Goal: Task Accomplishment & Management: Manage account settings

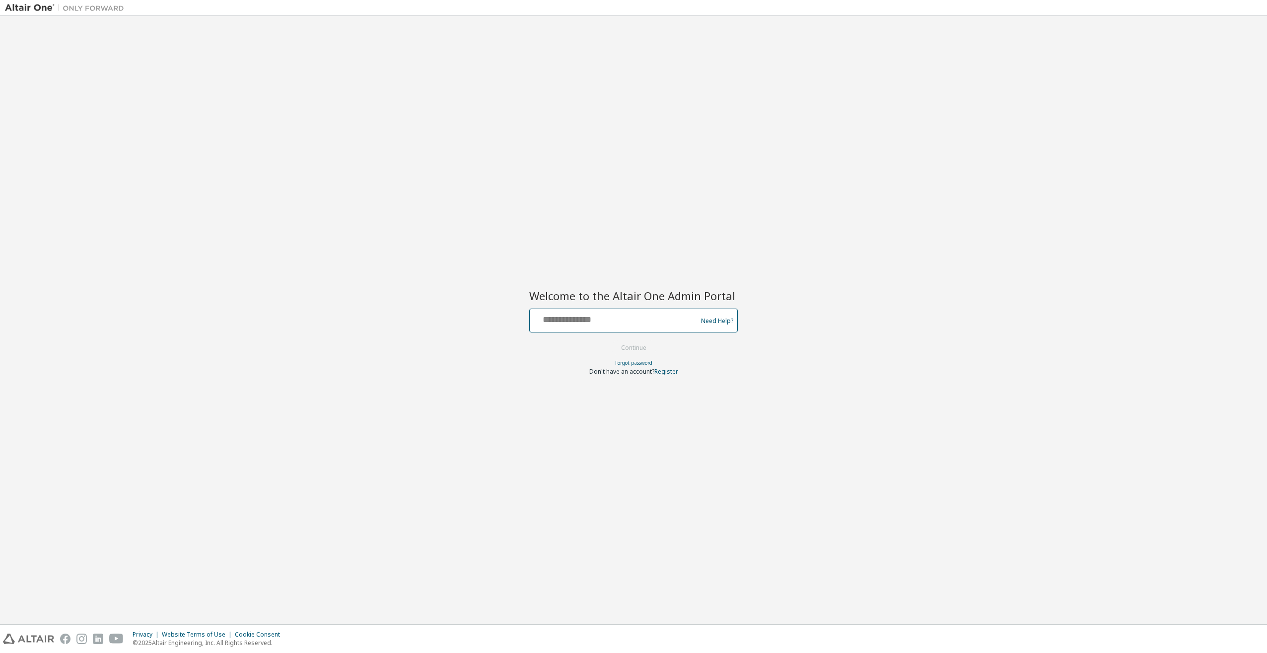
click at [590, 316] on input "text" at bounding box center [615, 318] width 162 height 14
paste input "**********"
type input "**********"
click at [636, 347] on button "Continue" at bounding box center [634, 347] width 46 height 15
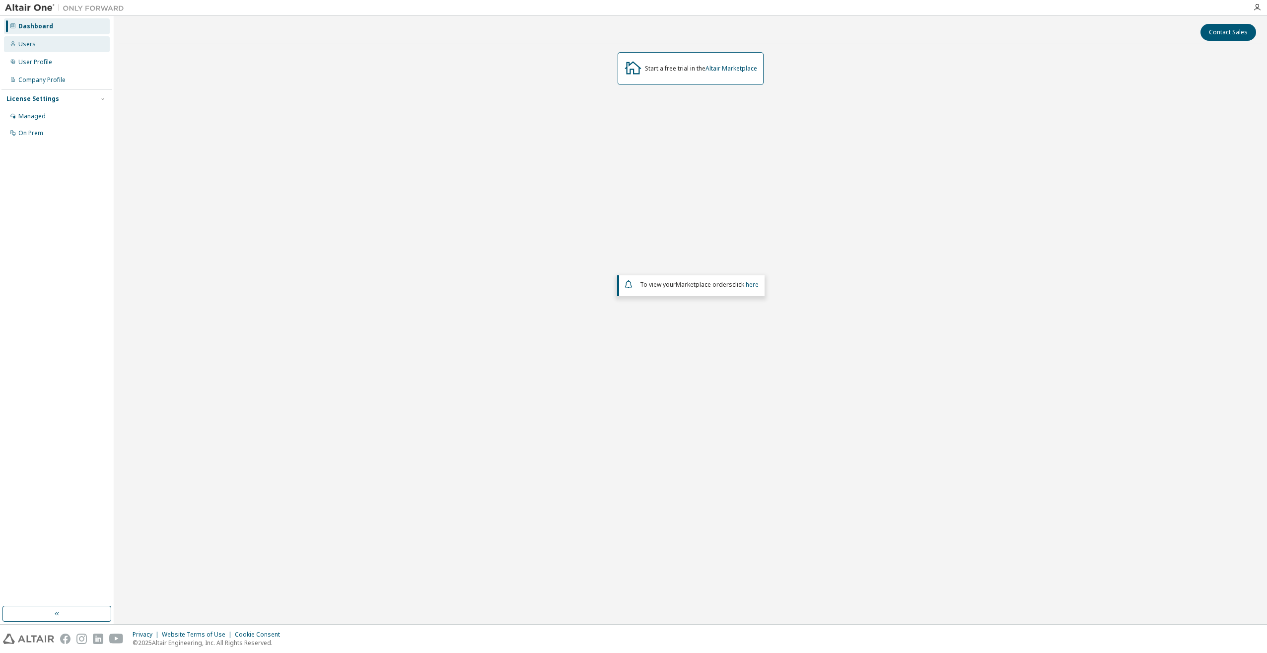
click at [29, 44] on div "Users" at bounding box center [26, 44] width 17 height 8
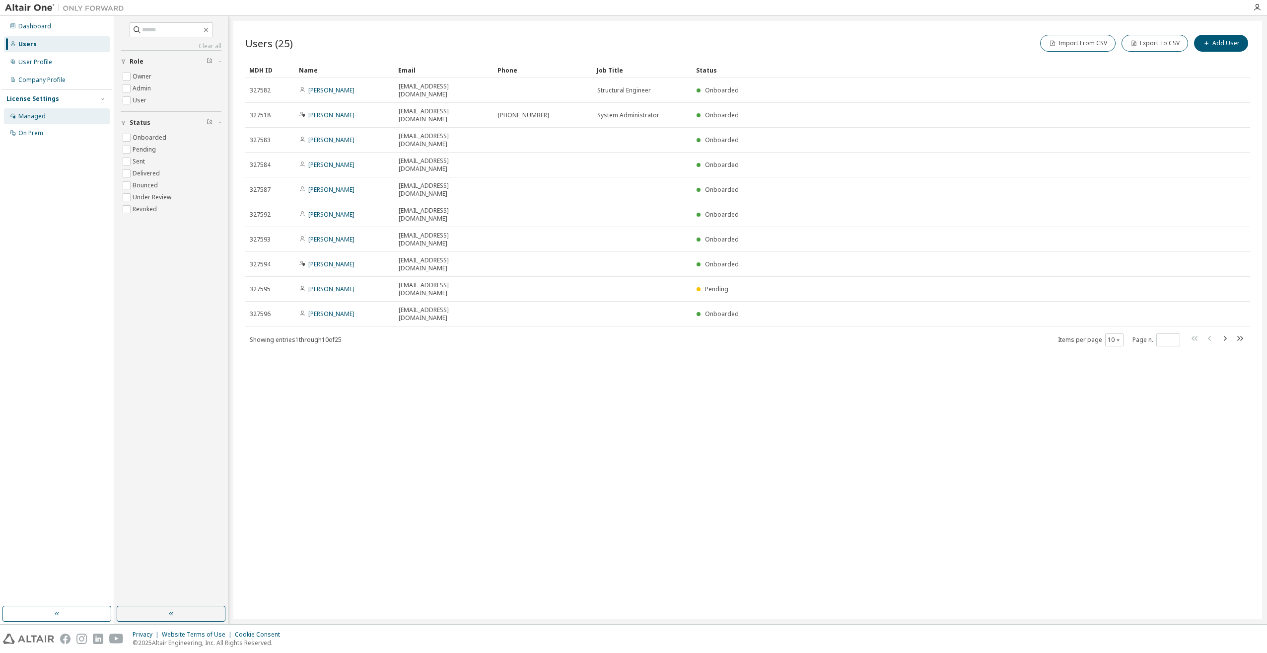
click at [34, 118] on div "Managed" at bounding box center [31, 116] width 27 height 8
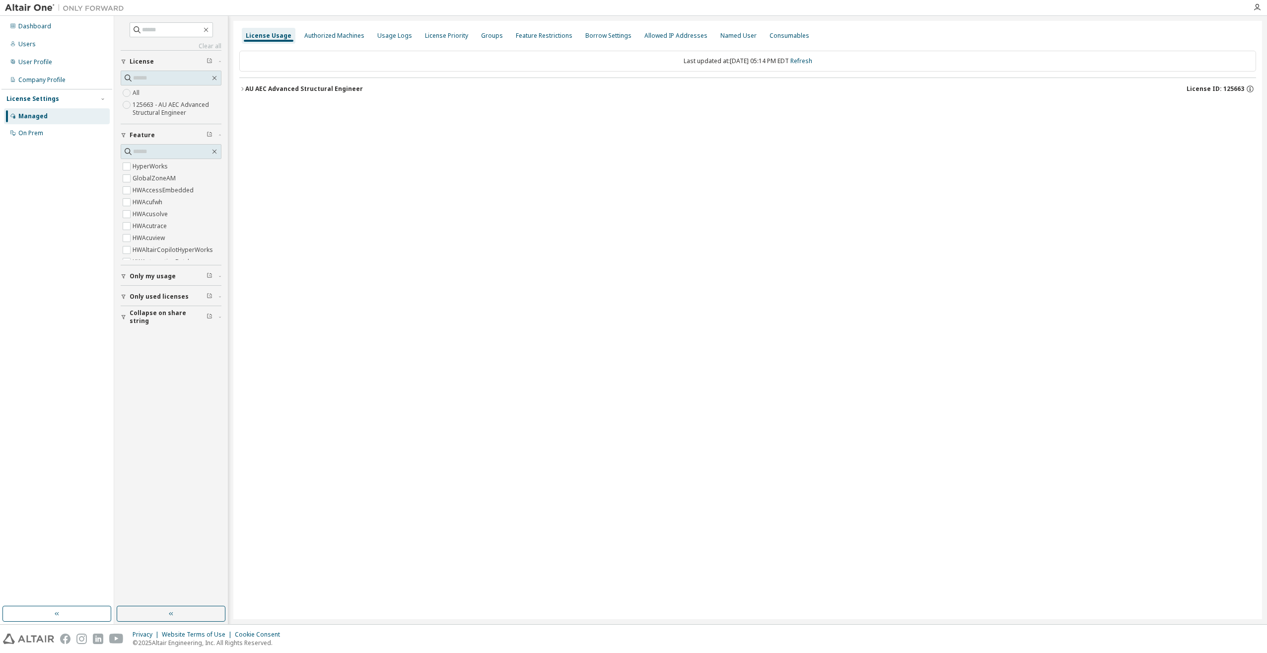
click at [244, 87] on icon "button" at bounding box center [242, 89] width 6 height 6
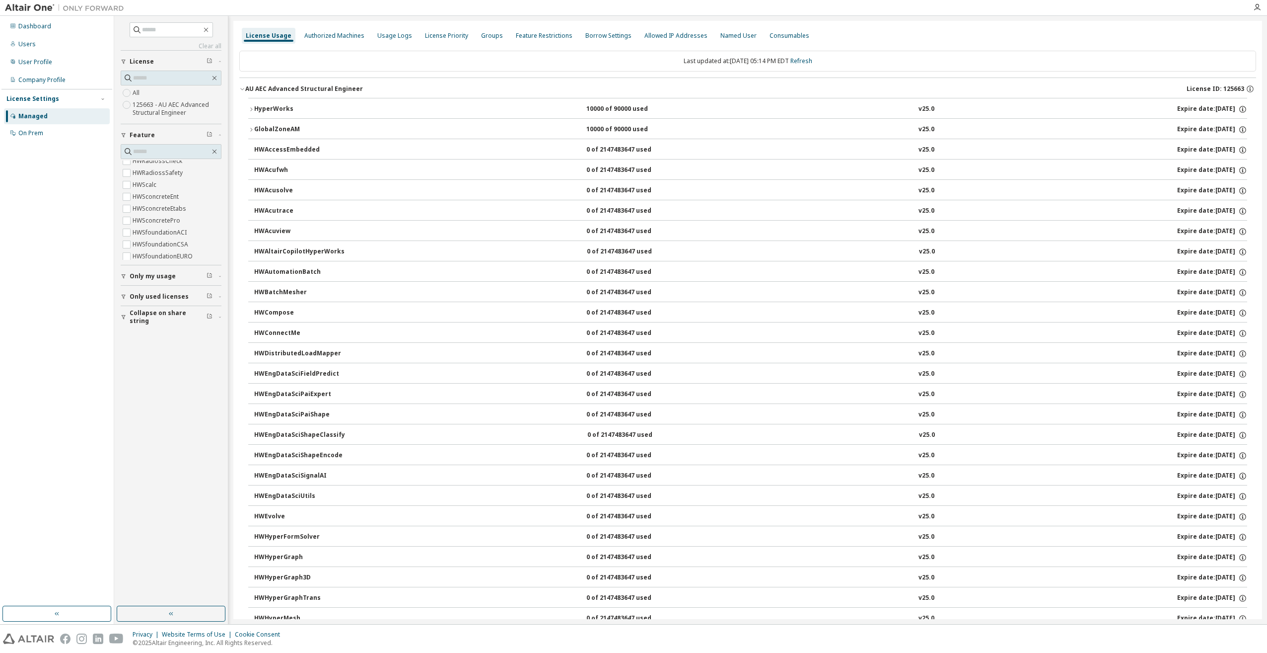
scroll to position [847, 0]
click at [153, 176] on label "HWScalc" at bounding box center [146, 178] width 26 height 12
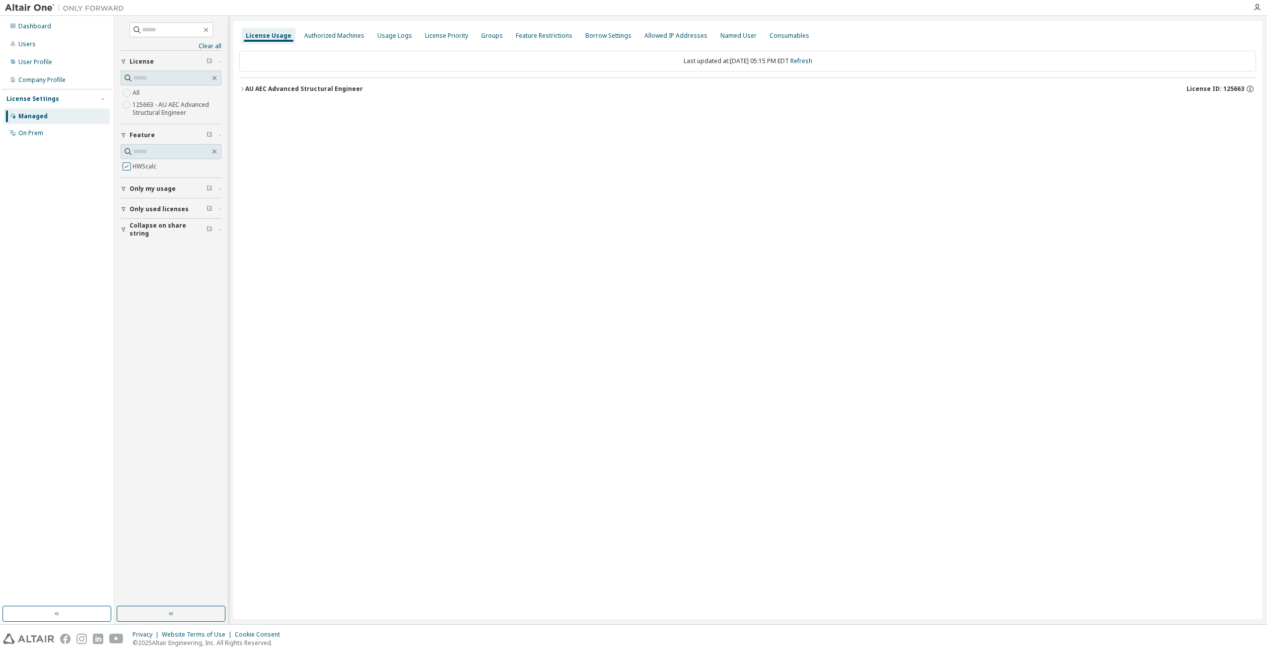
scroll to position [0, 0]
click at [243, 91] on icon "button" at bounding box center [242, 89] width 6 height 6
click at [381, 30] on div "Usage Logs" at bounding box center [394, 36] width 43 height 16
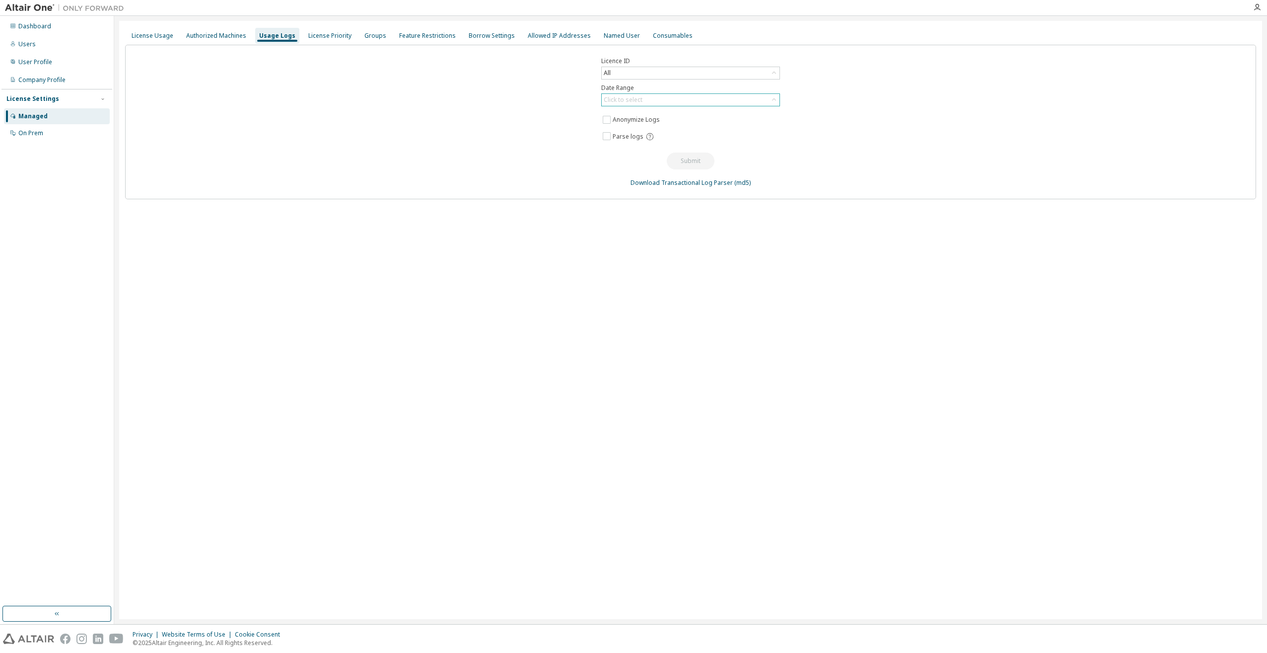
click at [636, 97] on div "Click to select" at bounding box center [623, 100] width 39 height 8
click at [634, 141] on li "Year to date" at bounding box center [690, 140] width 176 height 13
click at [683, 162] on button "Submit" at bounding box center [691, 160] width 48 height 17
click at [414, 36] on div "Feature Restrictions" at bounding box center [427, 36] width 57 height 8
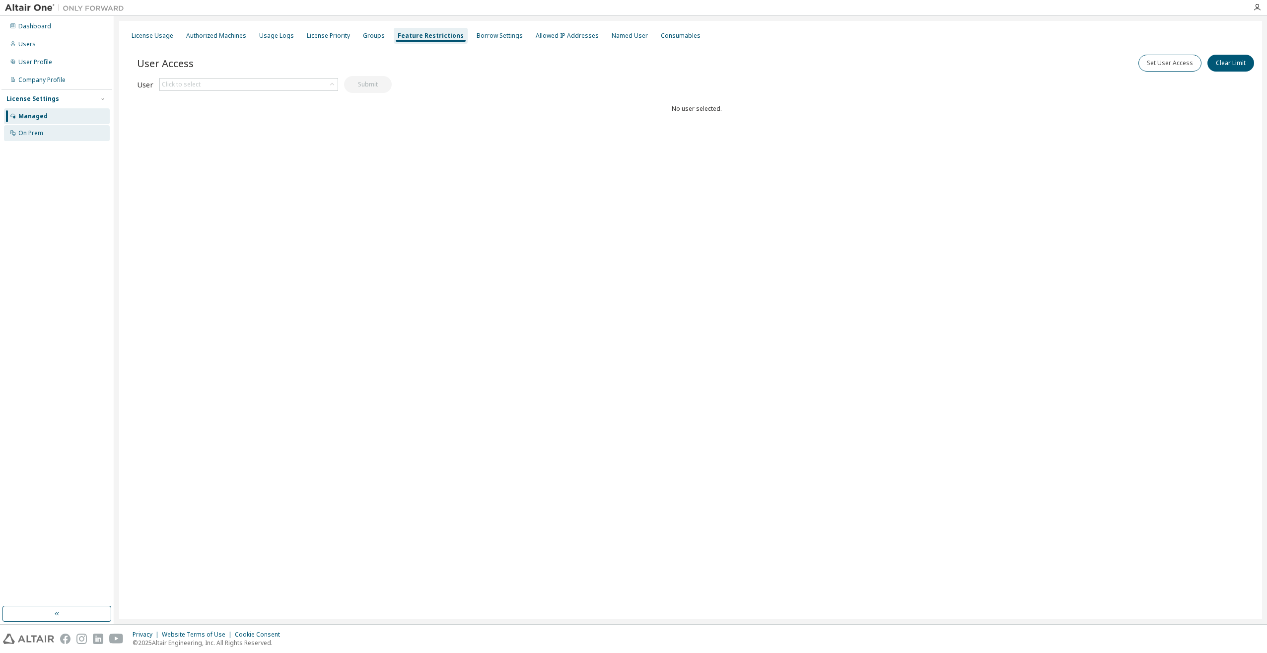
click at [27, 133] on div "On Prem" at bounding box center [30, 133] width 25 height 8
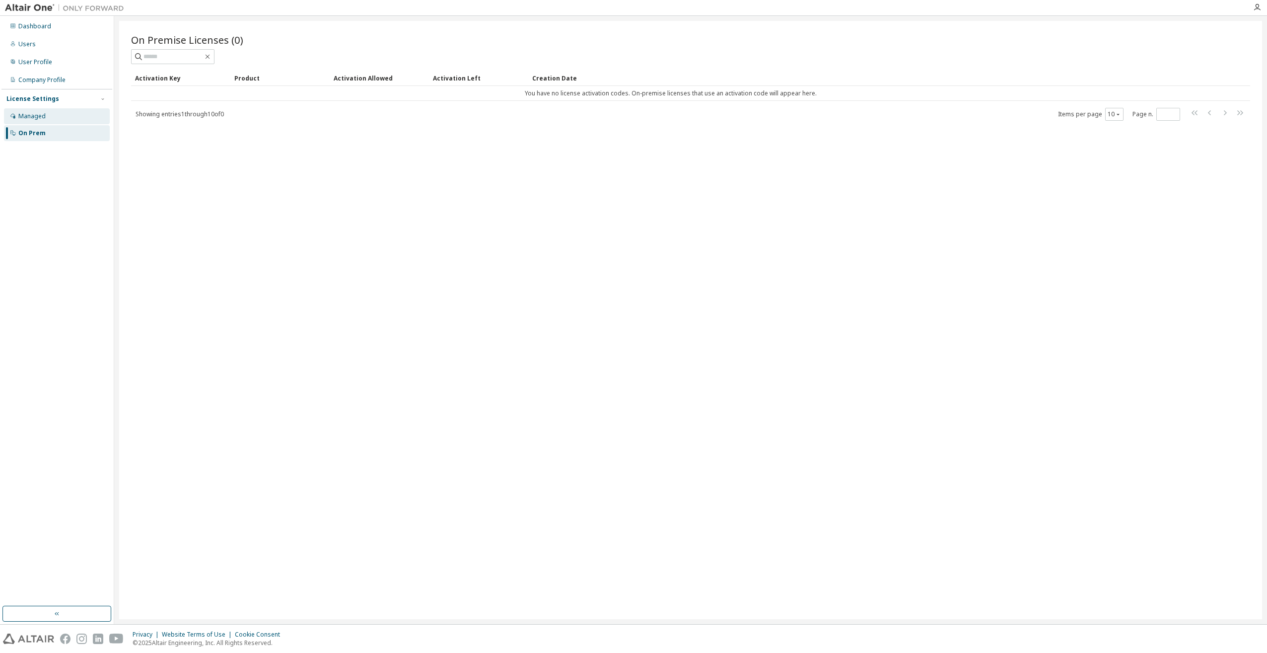
click at [36, 118] on div "Managed" at bounding box center [31, 116] width 27 height 8
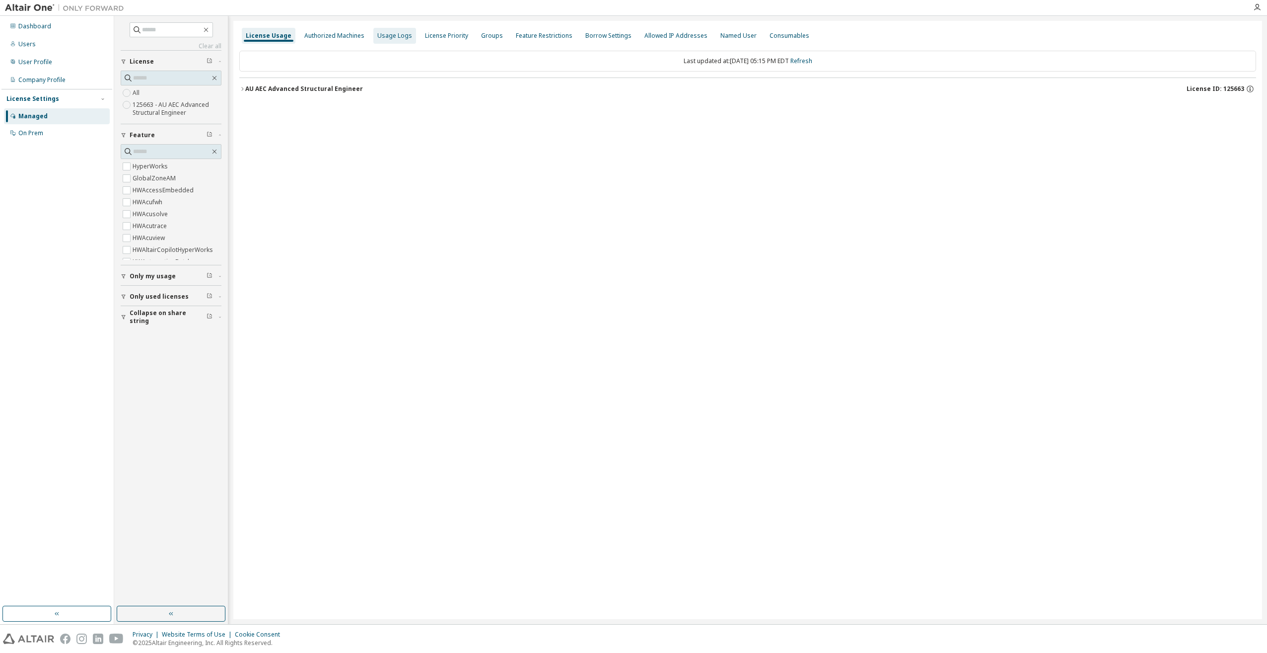
click at [382, 33] on div "Usage Logs" at bounding box center [394, 36] width 35 height 8
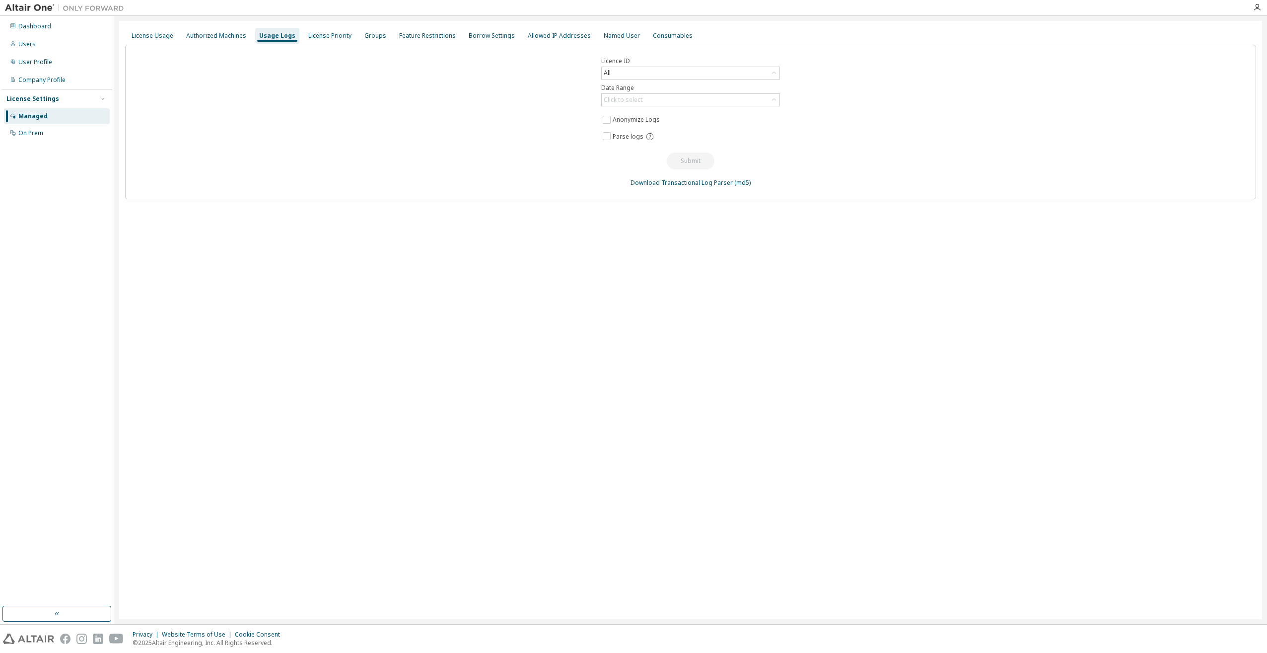
click at [677, 250] on div "License Usage Authorized Machines Usage Logs License Priority Groups Feature Re…" at bounding box center [690, 320] width 1143 height 598
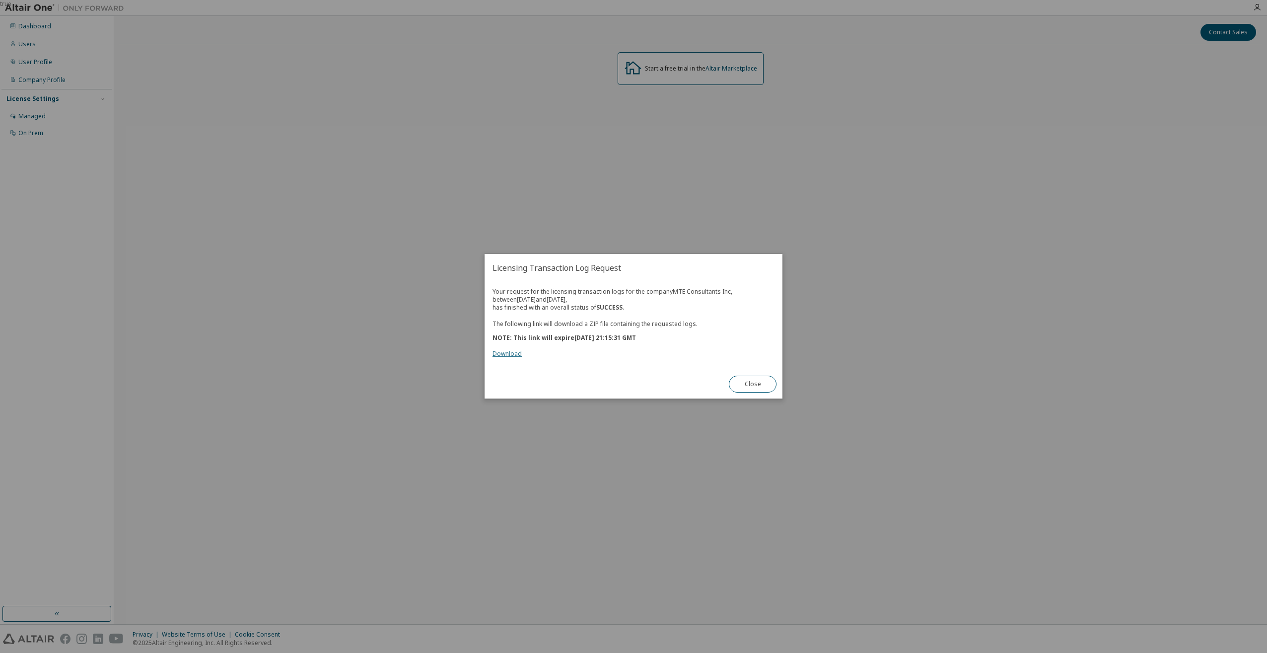
click at [499, 352] on link "Download" at bounding box center [507, 354] width 29 height 8
click at [756, 384] on button "Close" at bounding box center [753, 384] width 48 height 17
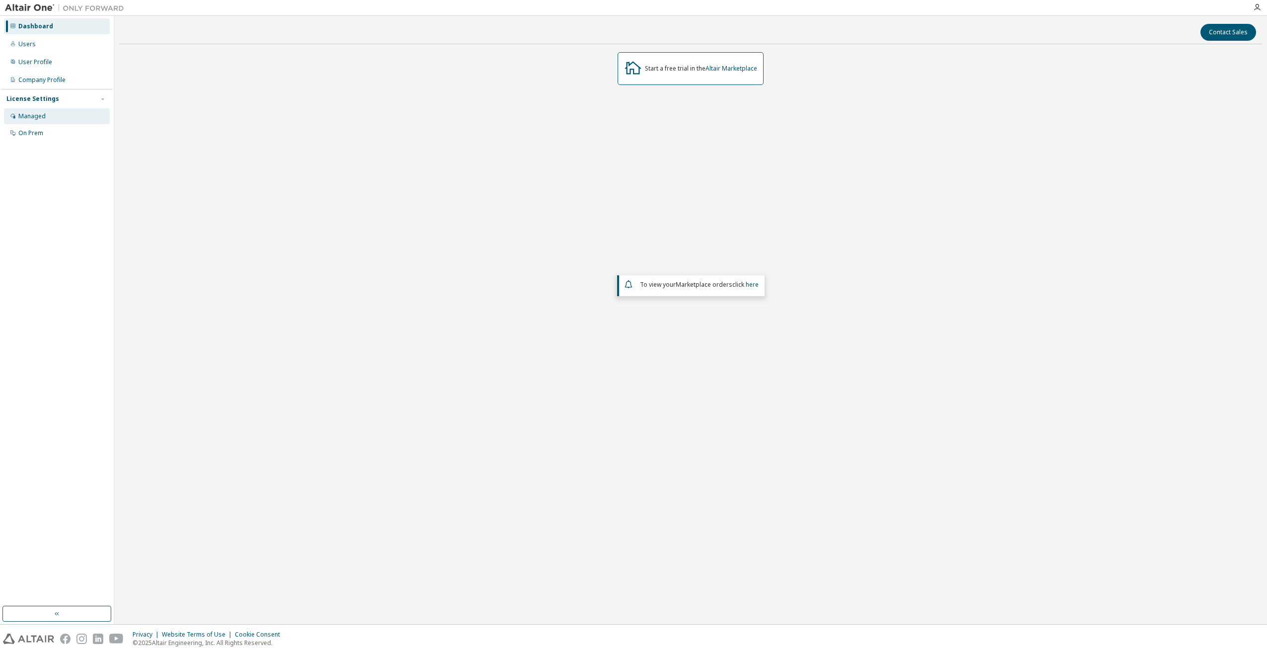
click at [38, 113] on div "Managed" at bounding box center [31, 116] width 27 height 8
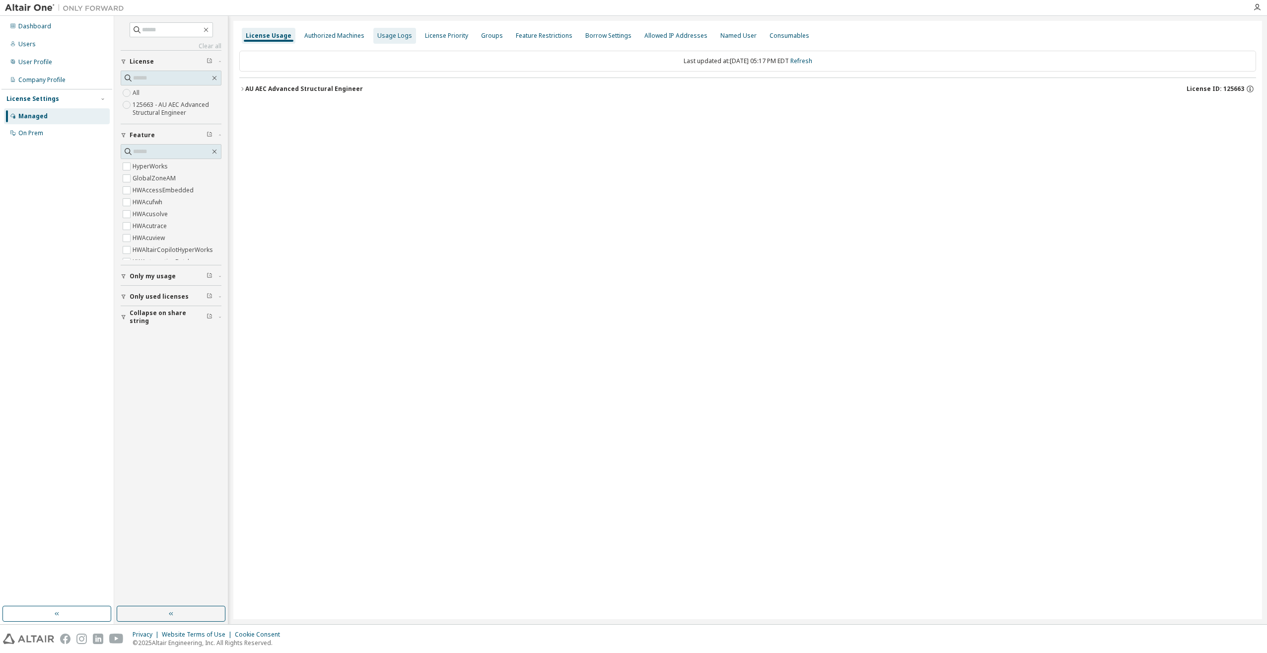
click at [399, 40] on div "Usage Logs" at bounding box center [394, 36] width 43 height 16
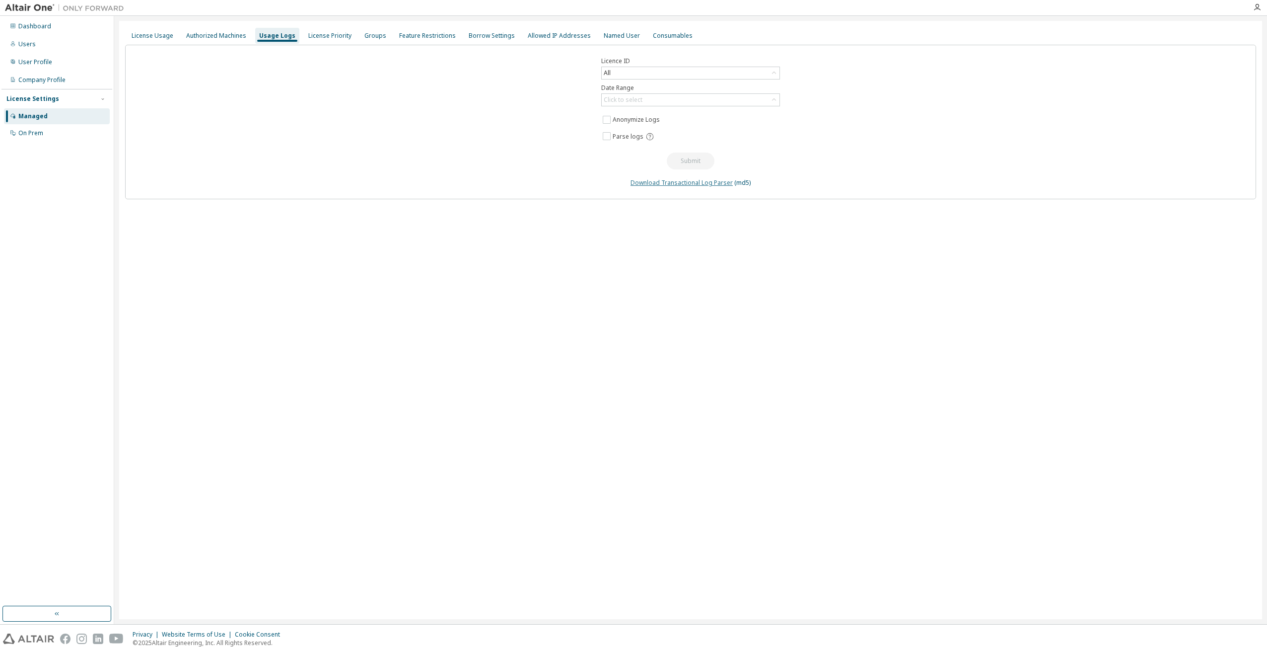
click at [716, 184] on link "Download Transactional Log Parser" at bounding box center [682, 182] width 102 height 8
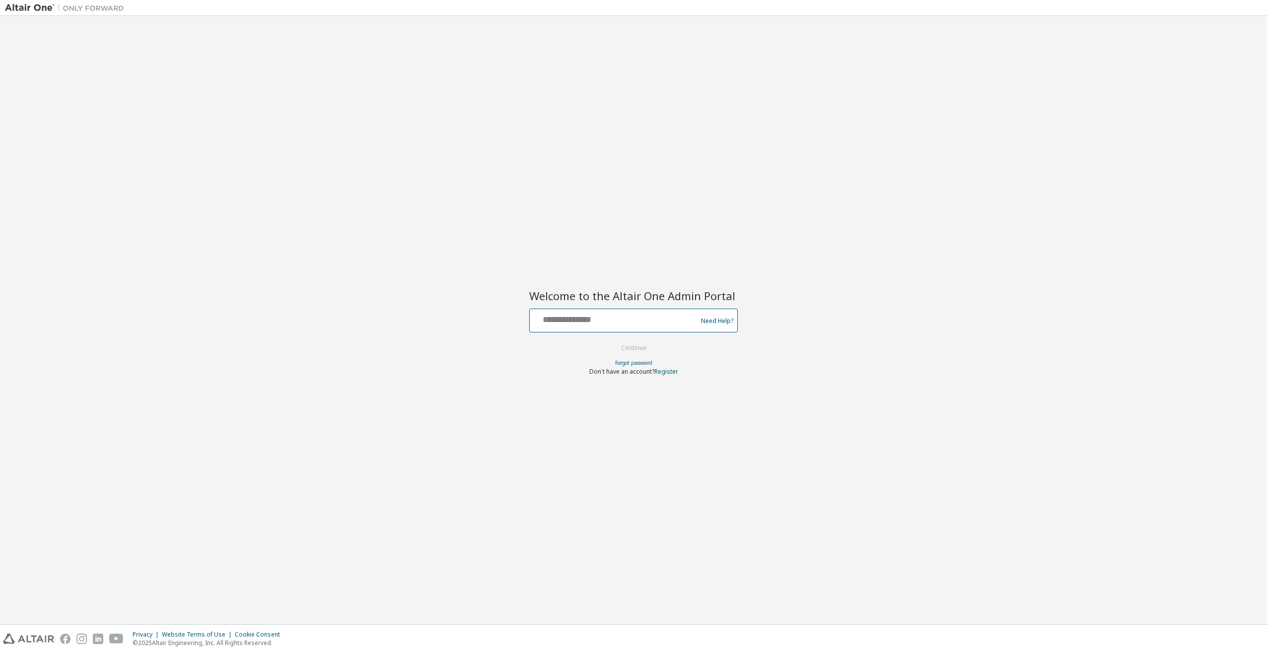
click at [620, 321] on input "text" at bounding box center [615, 318] width 162 height 14
paste input "**********"
type input "**********"
click at [624, 344] on button "Continue" at bounding box center [634, 347] width 46 height 15
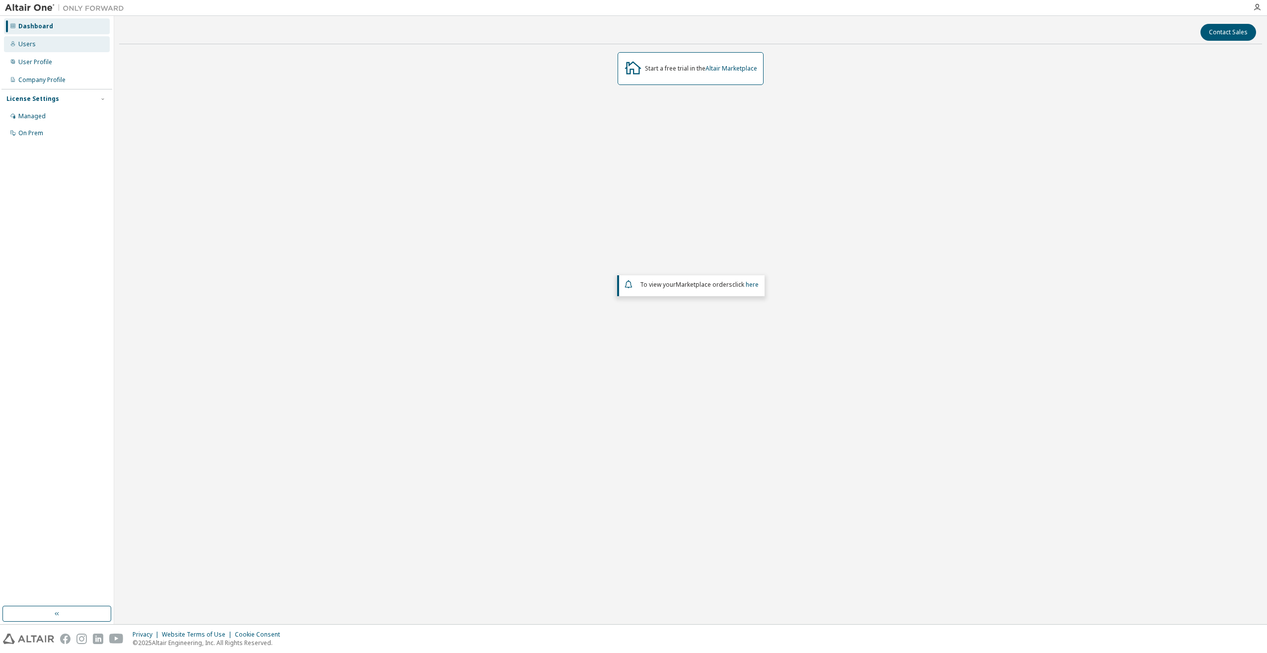
click at [30, 42] on div "Users" at bounding box center [26, 44] width 17 height 8
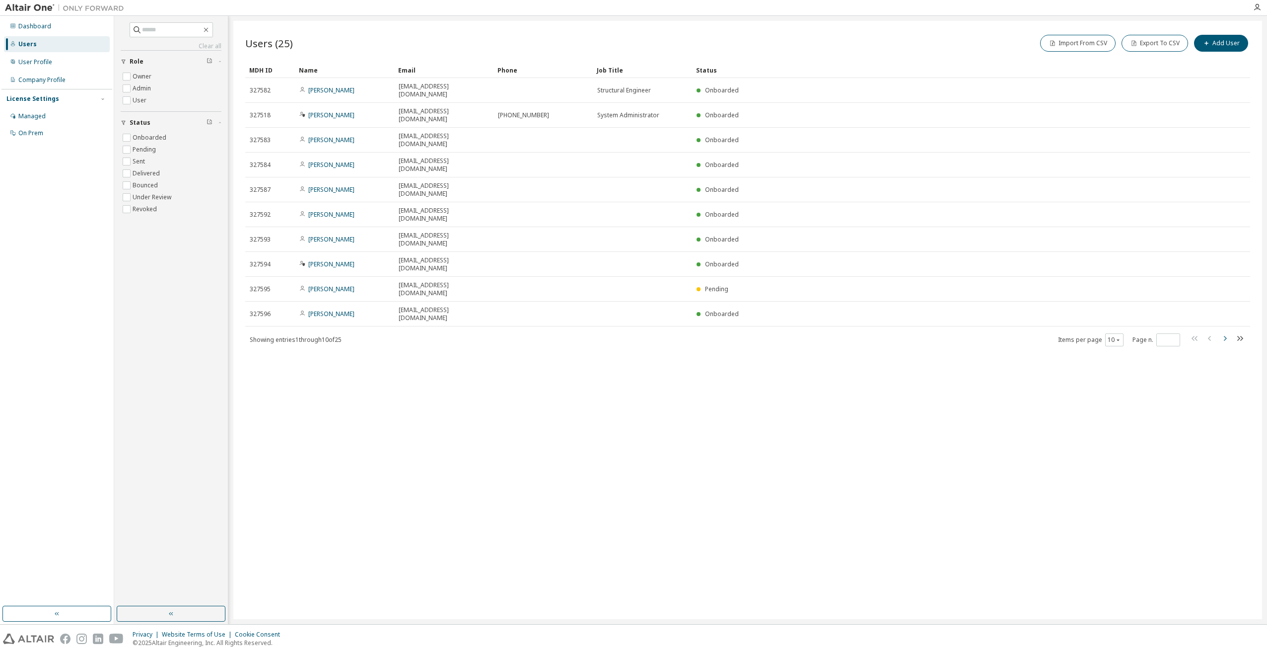
click at [1227, 332] on icon "button" at bounding box center [1225, 338] width 12 height 12
type input "*"
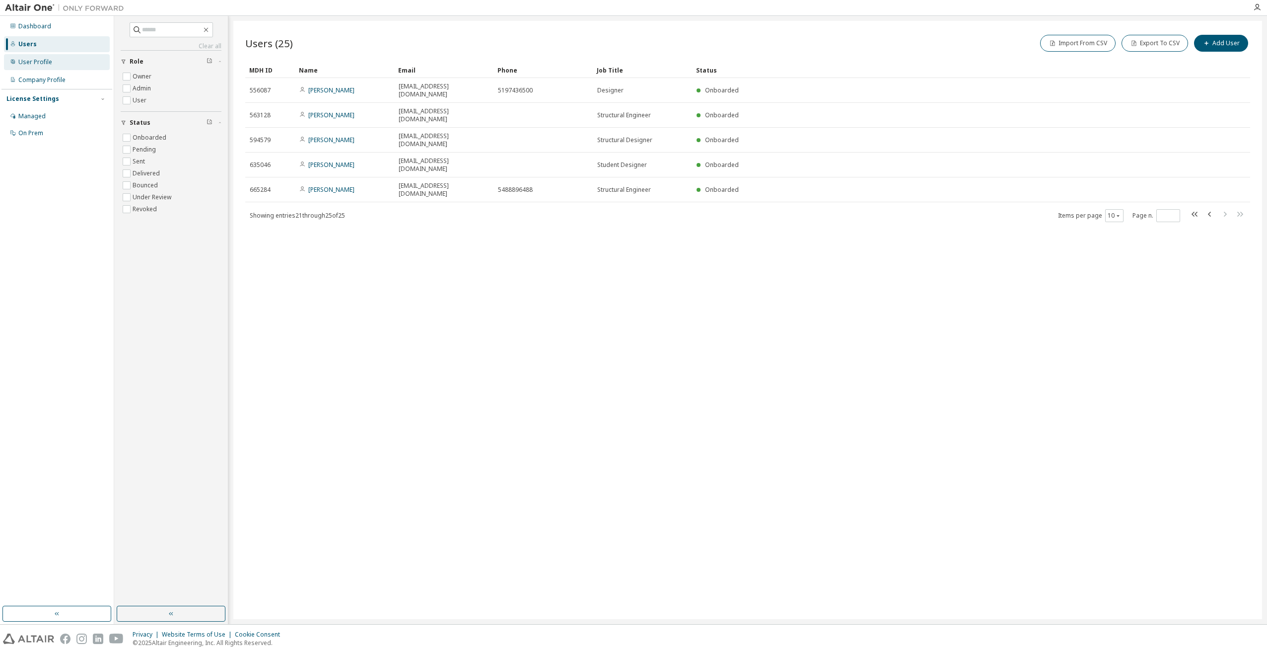
click at [43, 61] on div "User Profile" at bounding box center [35, 62] width 34 height 8
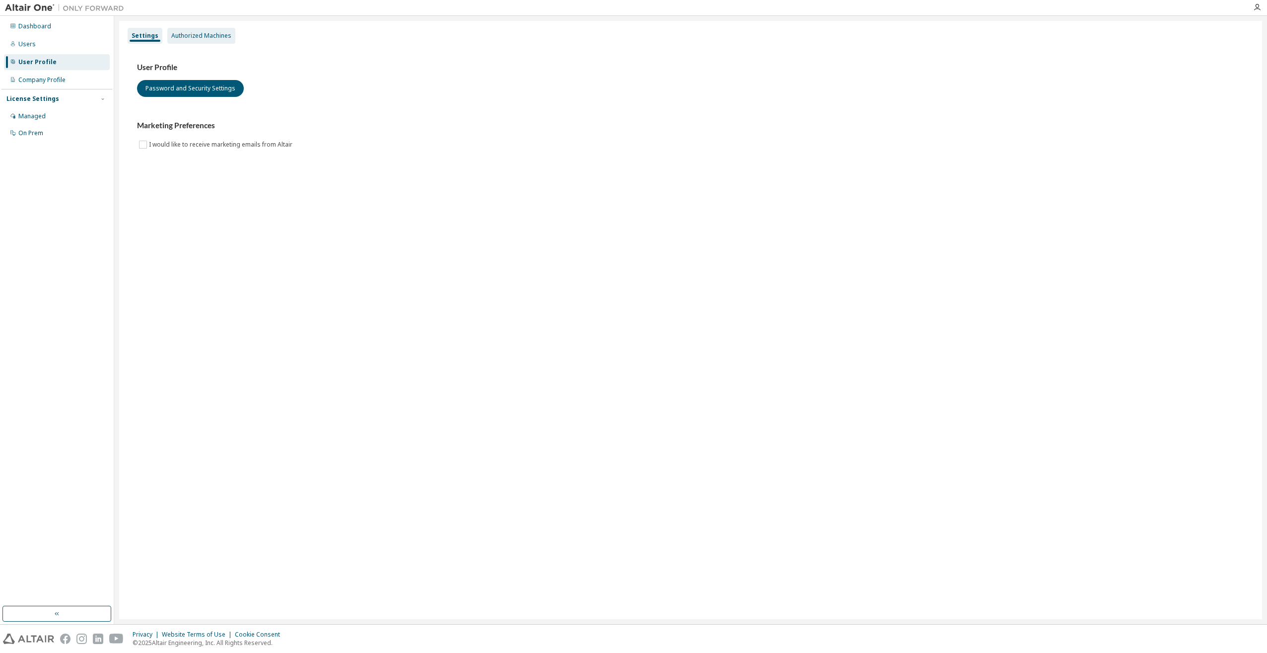
click at [212, 36] on div "Authorized Machines" at bounding box center [201, 36] width 60 height 8
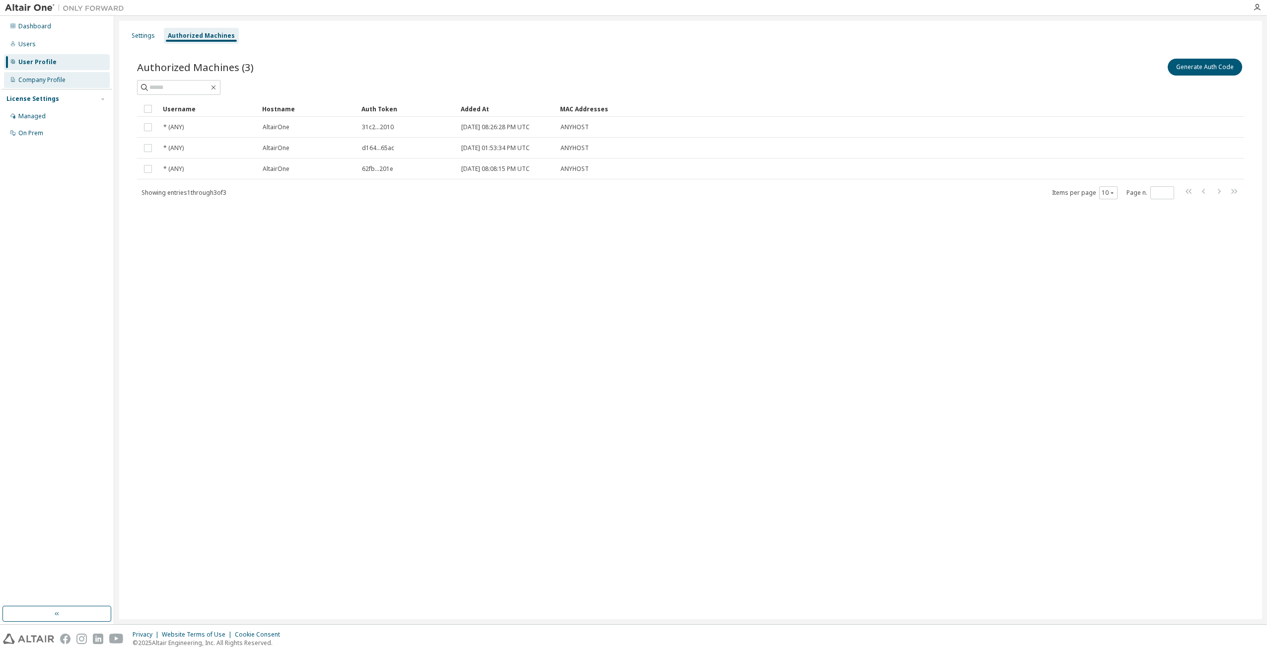
click at [44, 77] on div "Company Profile" at bounding box center [41, 80] width 47 height 8
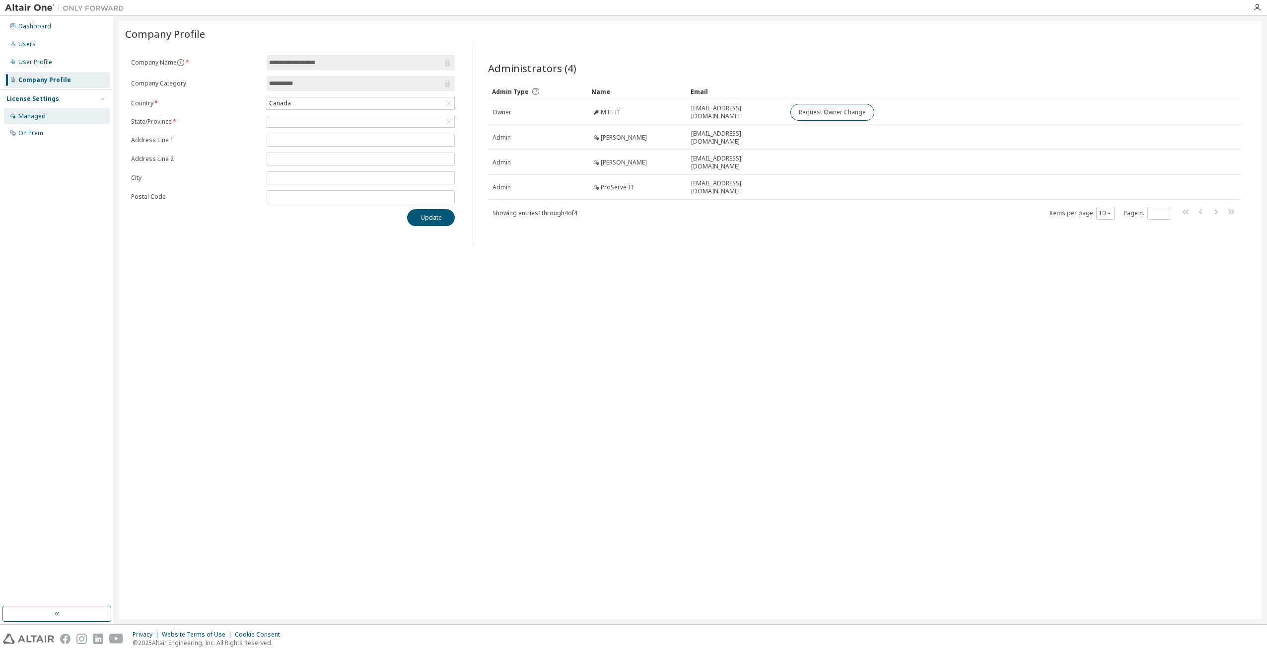
click at [42, 115] on div "Managed" at bounding box center [31, 116] width 27 height 8
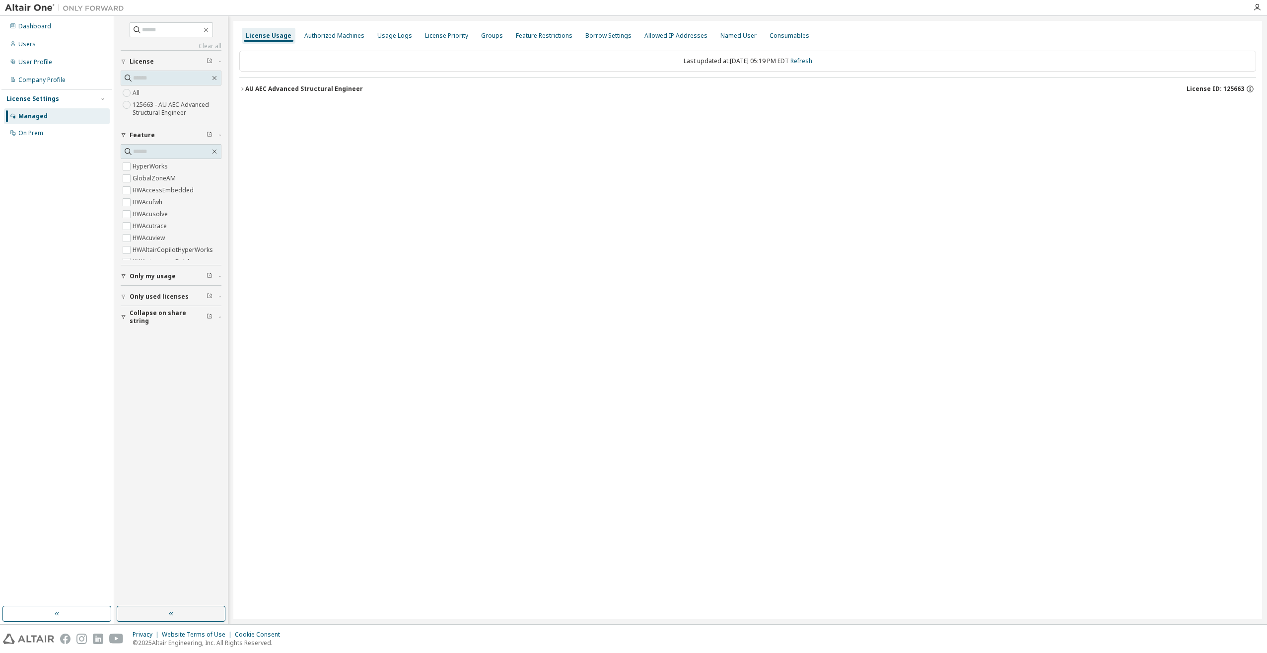
click at [241, 88] on icon "button" at bounding box center [242, 89] width 6 height 6
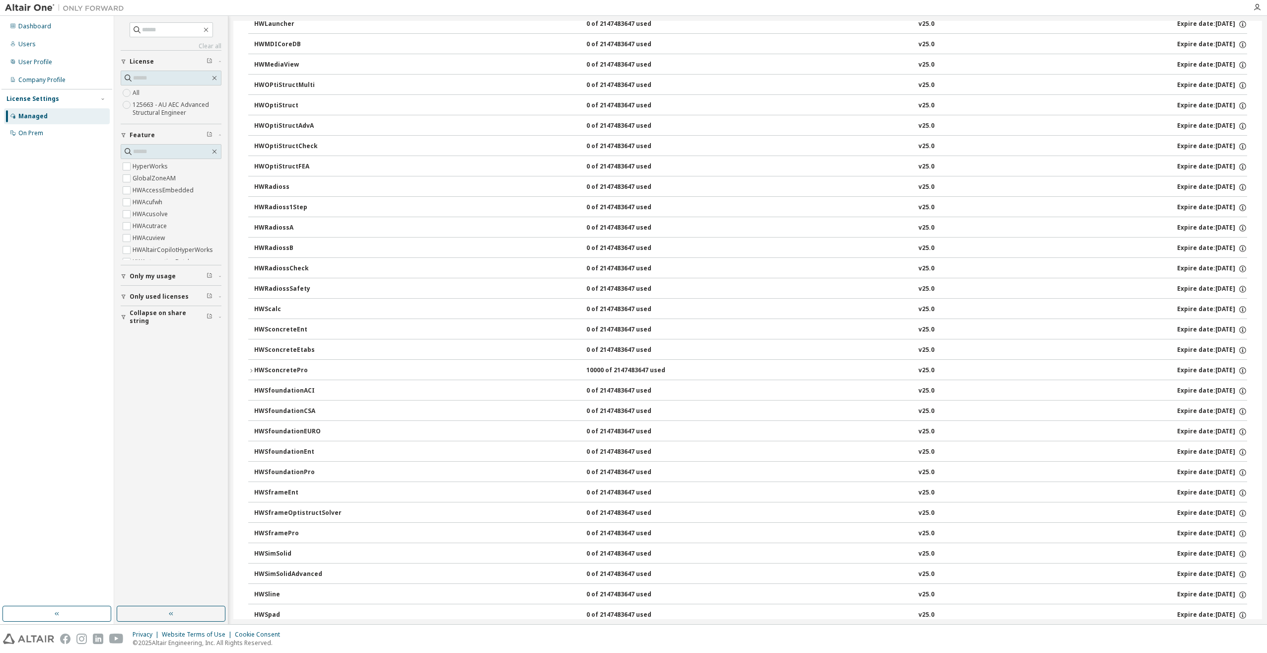
scroll to position [1238, 0]
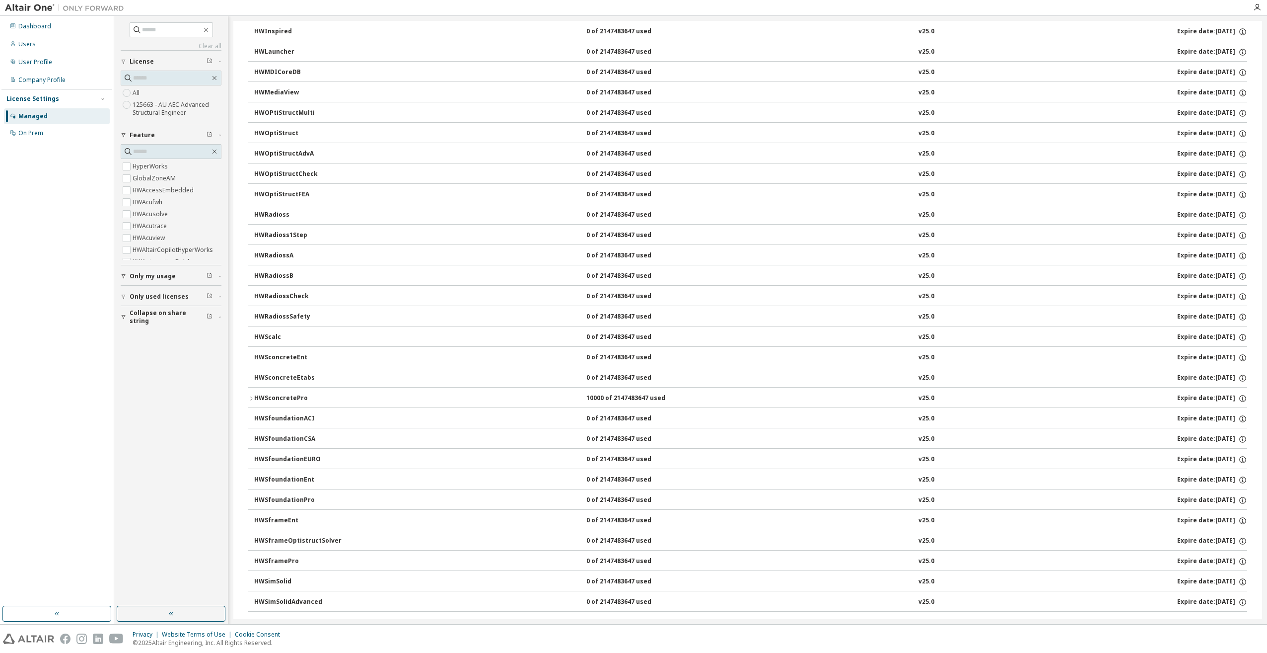
click at [252, 397] on icon "button" at bounding box center [251, 398] width 6 height 6
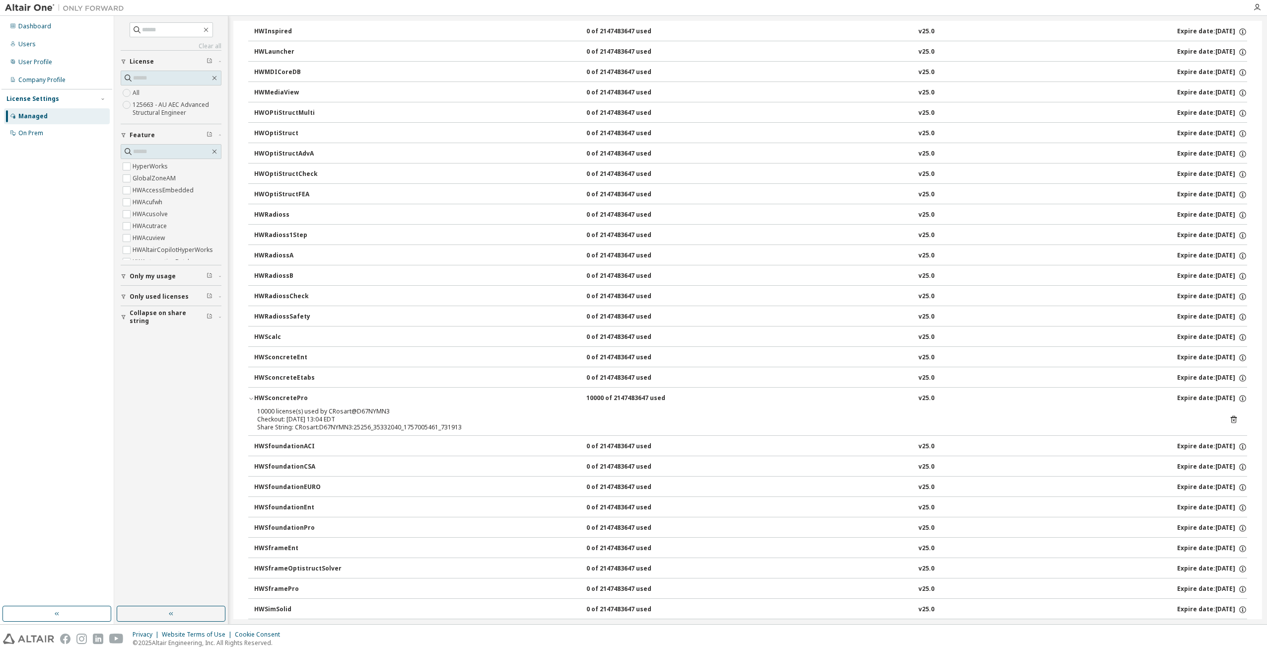
click at [169, 297] on span "Only used licenses" at bounding box center [159, 297] width 59 height 8
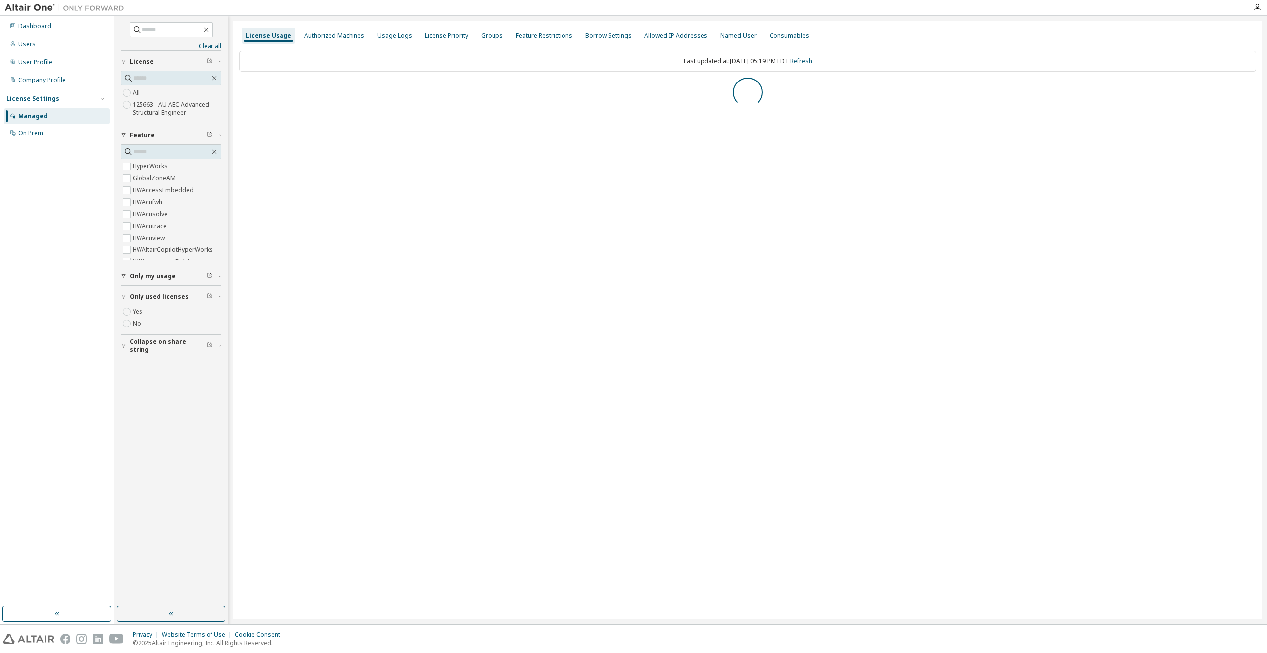
scroll to position [0, 0]
click at [240, 86] on icon "button" at bounding box center [242, 89] width 6 height 6
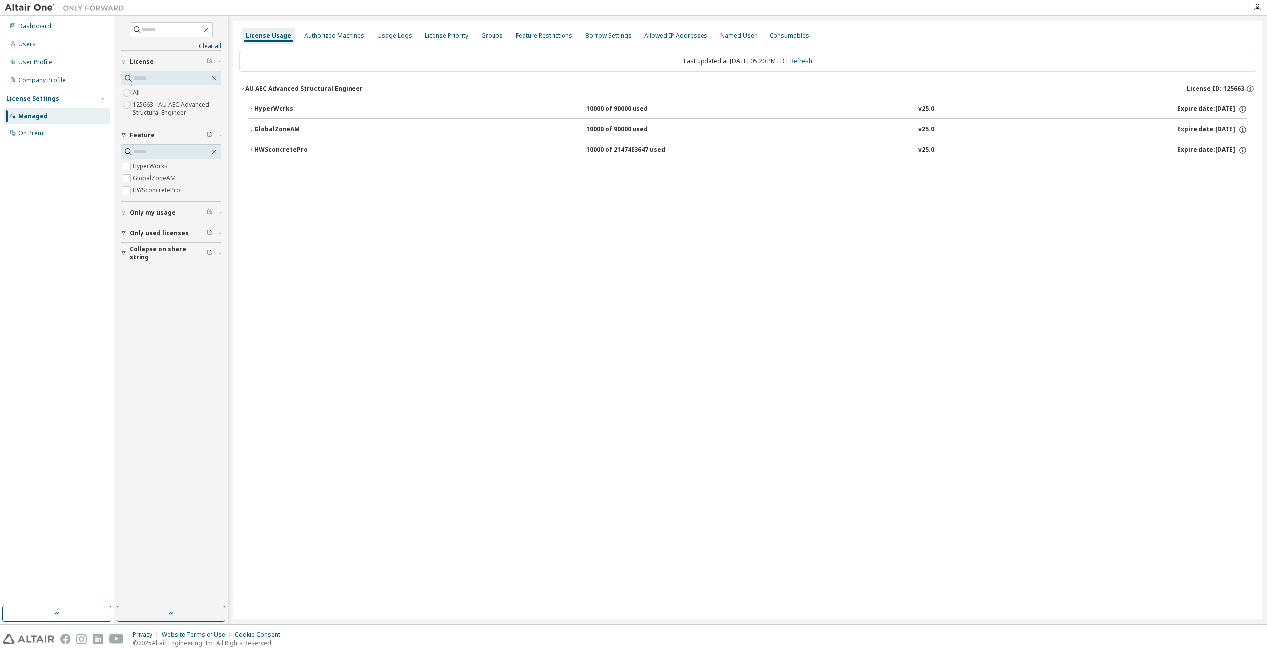
click at [155, 213] on span "Only my usage" at bounding box center [153, 213] width 46 height 8
click at [251, 148] on icon "button" at bounding box center [251, 149] width 2 height 3
click at [250, 127] on icon "button" at bounding box center [251, 130] width 6 height 6
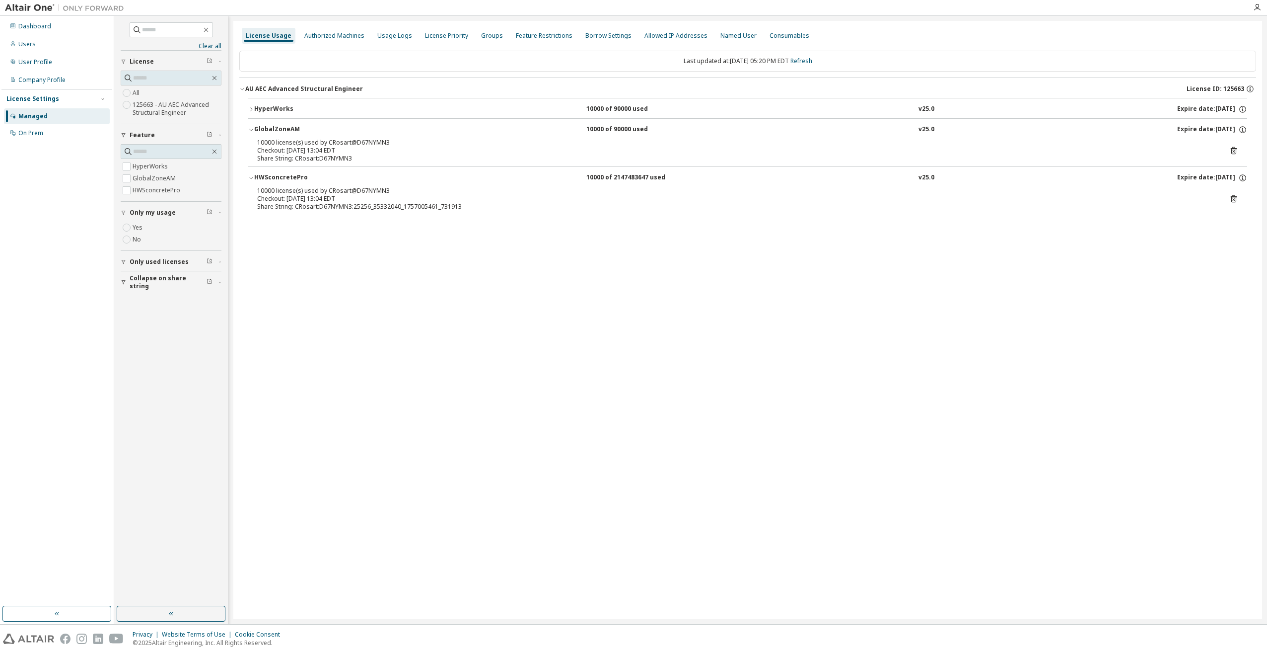
click at [251, 106] on button "HyperWorks 10000 of 90000 used v25.0 Expire date: 2025-09-30" at bounding box center [747, 109] width 999 height 22
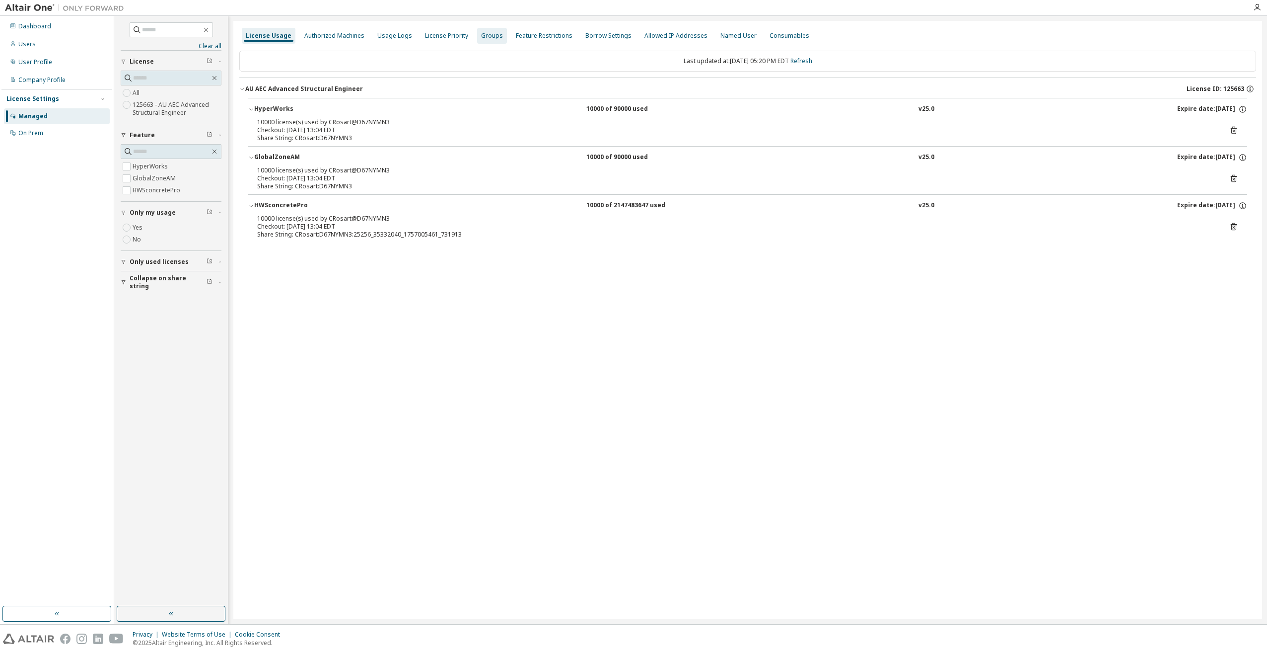
click at [481, 36] on div "Groups" at bounding box center [492, 36] width 22 height 8
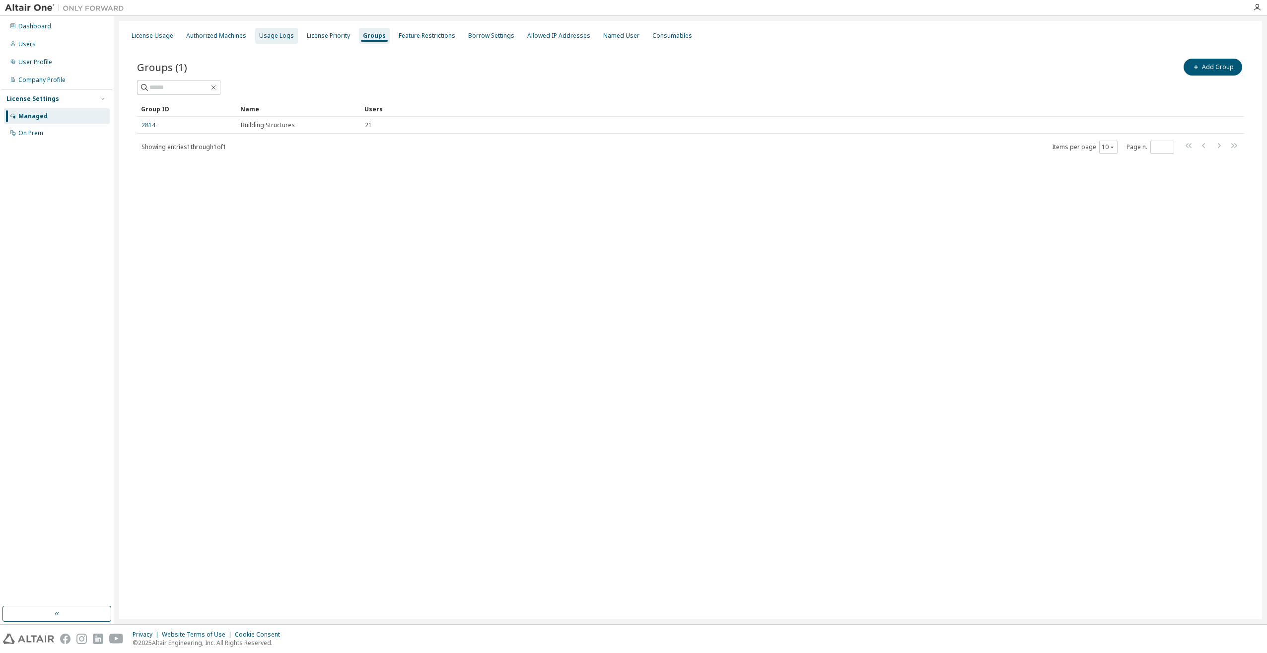
click at [283, 36] on div "Usage Logs" at bounding box center [276, 36] width 35 height 8
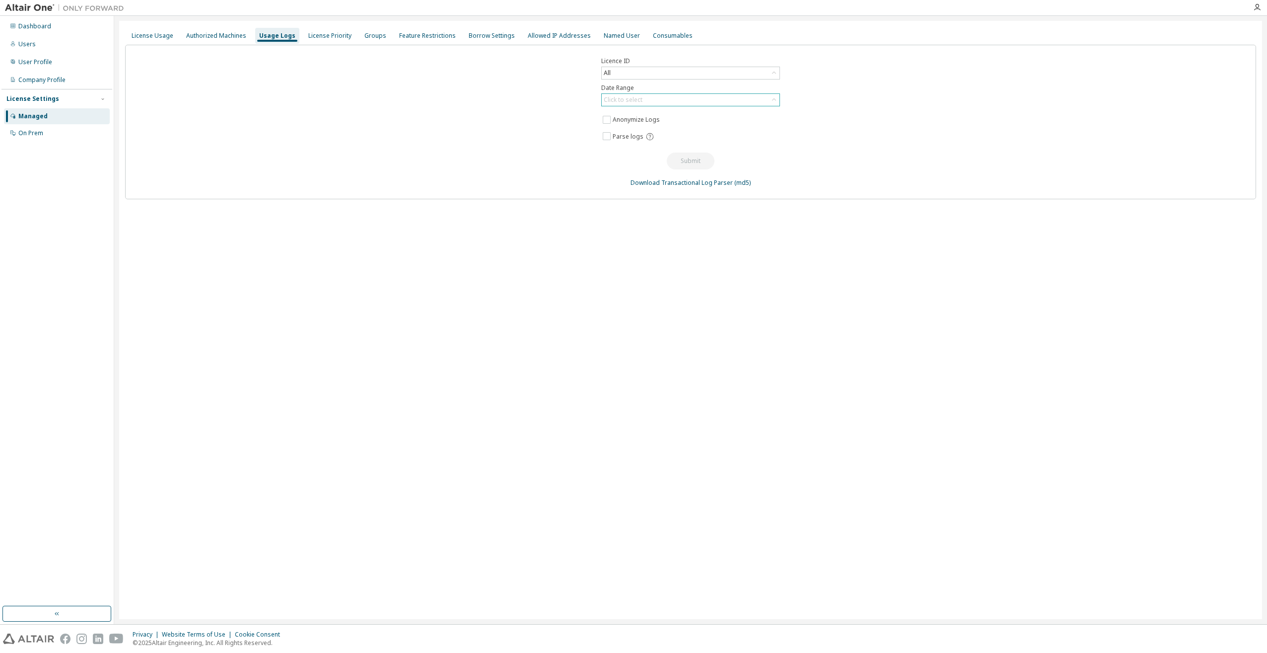
click at [612, 97] on div "Click to select" at bounding box center [623, 100] width 39 height 8
click at [615, 142] on li "Year to date" at bounding box center [690, 140] width 176 height 13
click at [695, 160] on div "Minutes (default)" at bounding box center [691, 160] width 178 height 12
click at [679, 206] on li "Hours" at bounding box center [690, 201] width 176 height 13
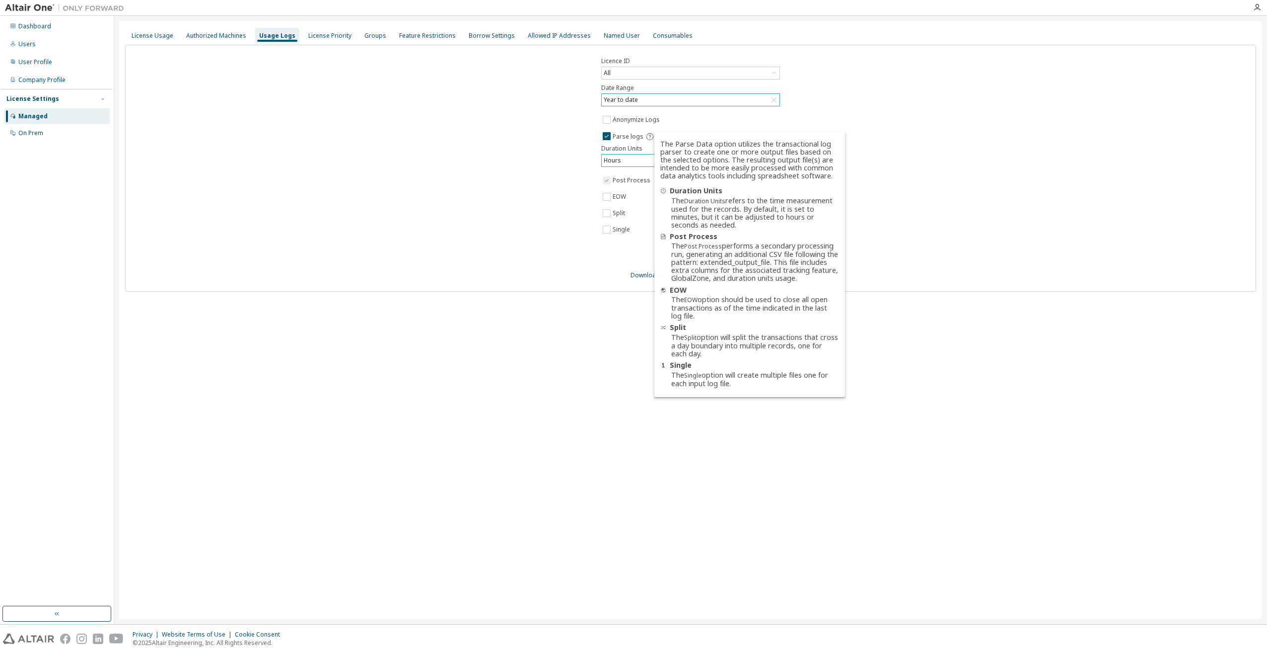
click at [493, 179] on div "Licence ID All Date Range Year to date Anonymize Logs Parse logs Duration Units…" at bounding box center [690, 168] width 1131 height 247
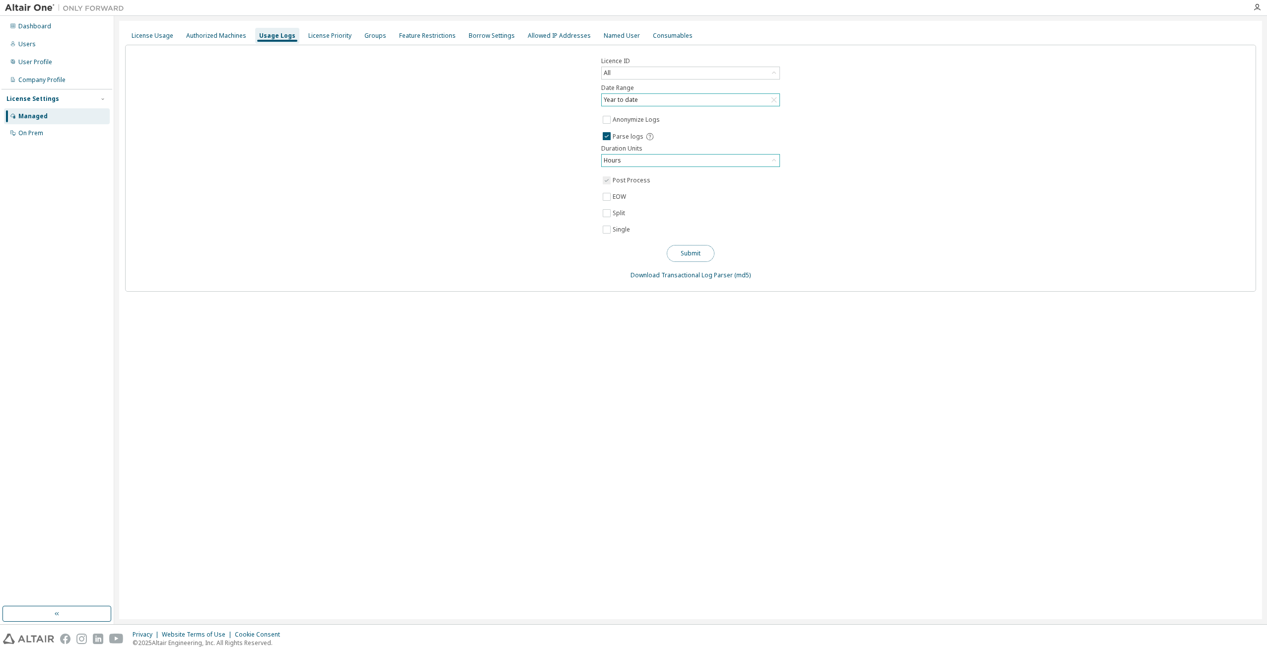
click at [688, 252] on button "Submit" at bounding box center [691, 253] width 48 height 17
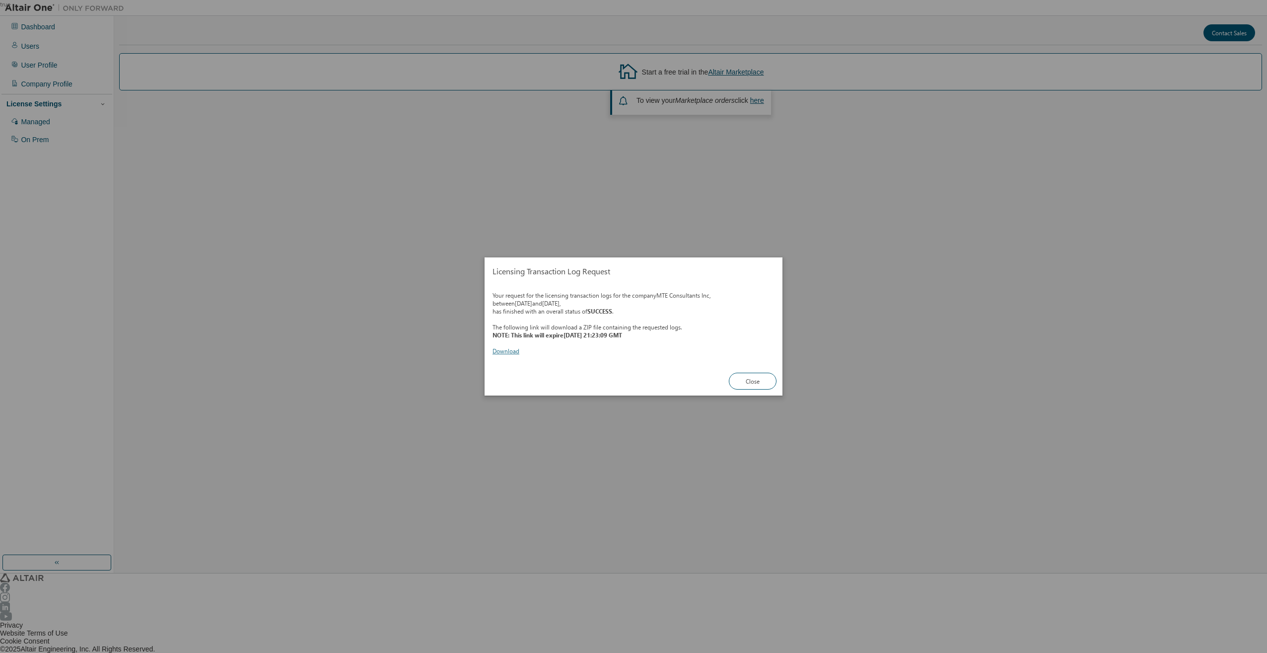
click at [509, 353] on link "Download" at bounding box center [507, 354] width 29 height 8
